Goal: Task Accomplishment & Management: Use online tool/utility

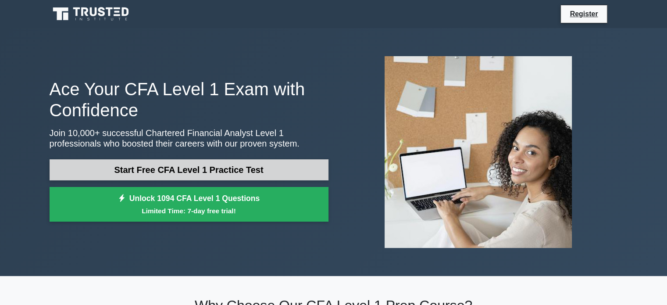
click at [196, 166] on link "Start Free CFA Level 1 Practice Test" at bounding box center [189, 169] width 279 height 21
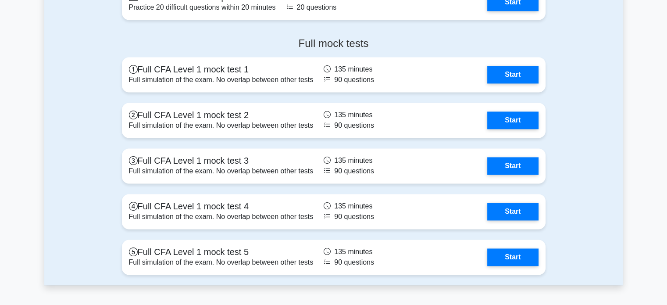
scroll to position [1271, 0]
